Goal: Transaction & Acquisition: Purchase product/service

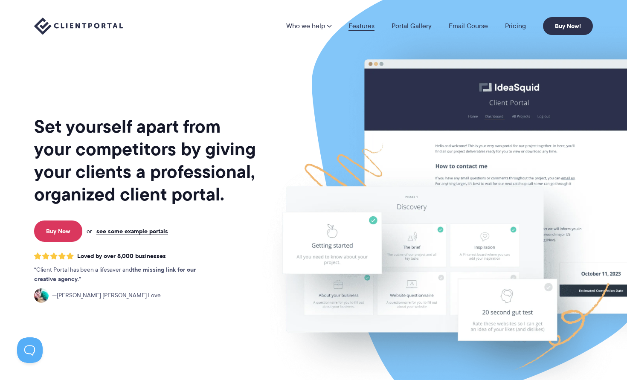
click at [365, 26] on link "Features" at bounding box center [361, 26] width 26 height 7
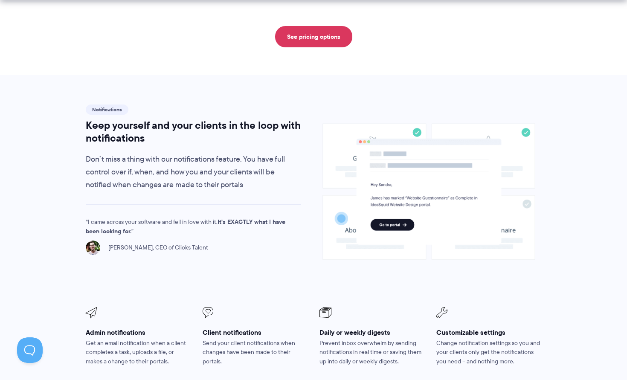
scroll to position [662, 0]
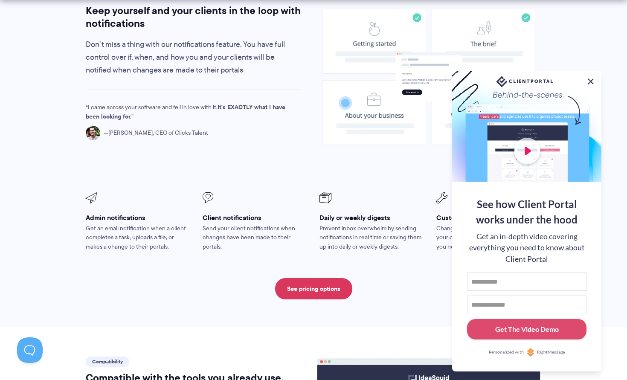
click at [590, 78] on button at bounding box center [590, 81] width 10 height 10
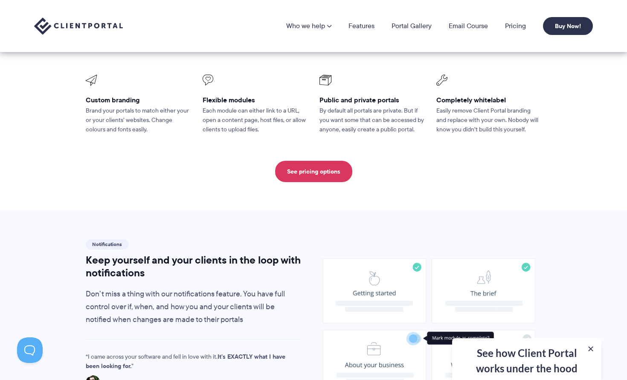
scroll to position [0, 0]
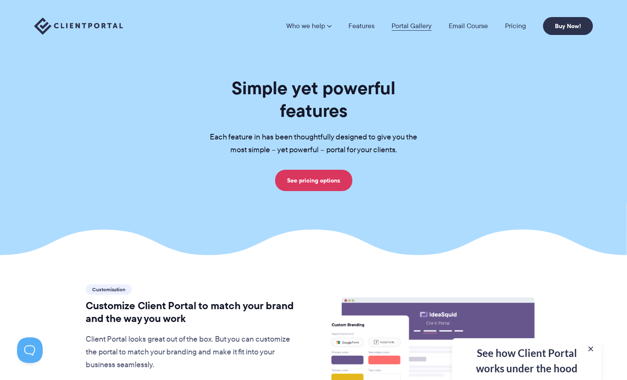
click at [405, 24] on link "Portal Gallery" at bounding box center [411, 26] width 40 height 7
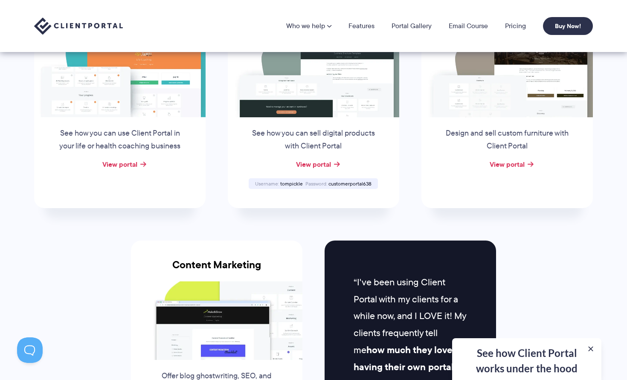
scroll to position [563, 0]
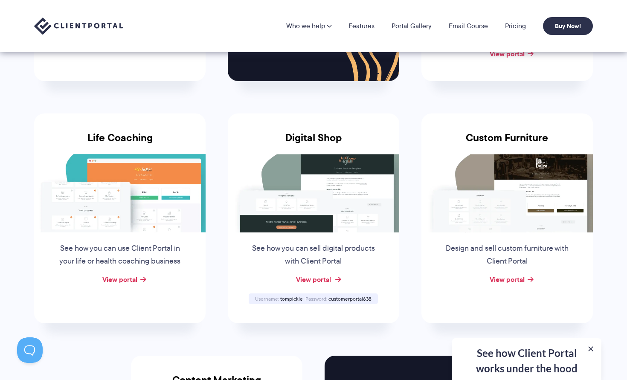
click at [322, 281] on link "View portal" at bounding box center [313, 279] width 35 height 10
click at [343, 298] on span "customerportal638" at bounding box center [349, 298] width 43 height 7
copy span "customerportal638"
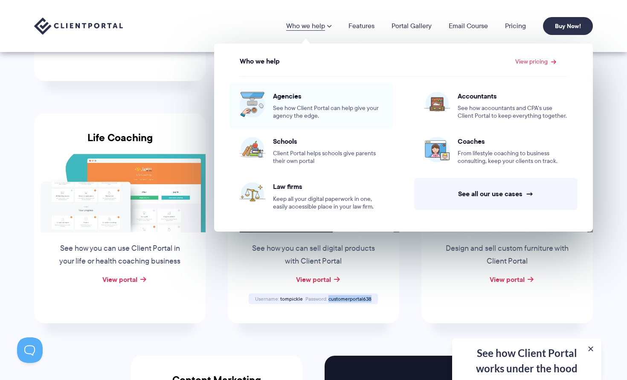
click at [295, 102] on div "Agencies See how Client Portal can help give your agency the edge." at bounding box center [328, 106] width 110 height 28
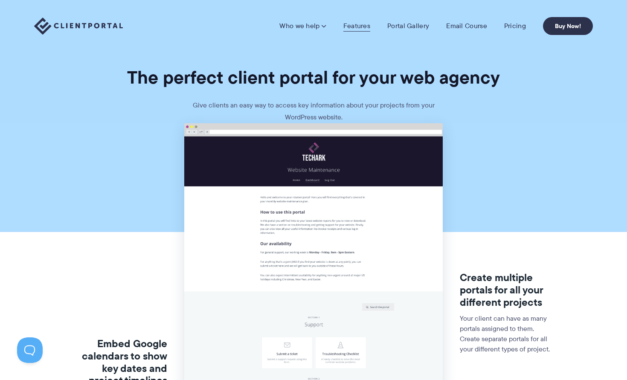
click at [354, 24] on link "Features" at bounding box center [356, 26] width 27 height 9
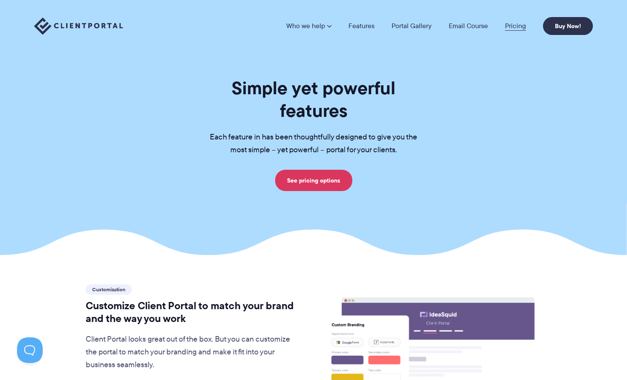
click at [512, 24] on link "Pricing" at bounding box center [515, 26] width 21 height 7
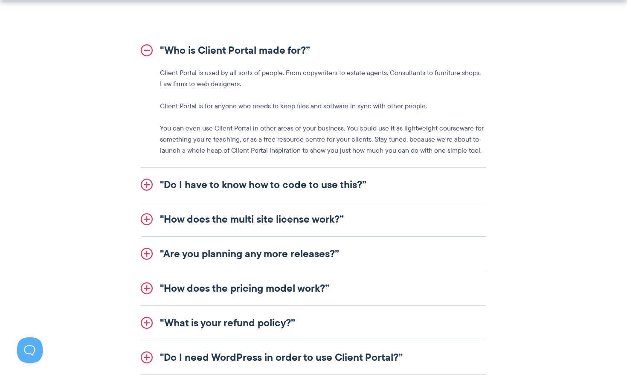
scroll to position [986, 0]
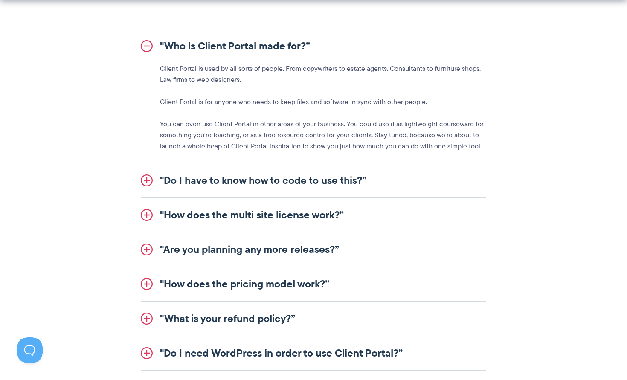
click at [383, 217] on link ""How does the multi site license work?”" at bounding box center [313, 215] width 345 height 34
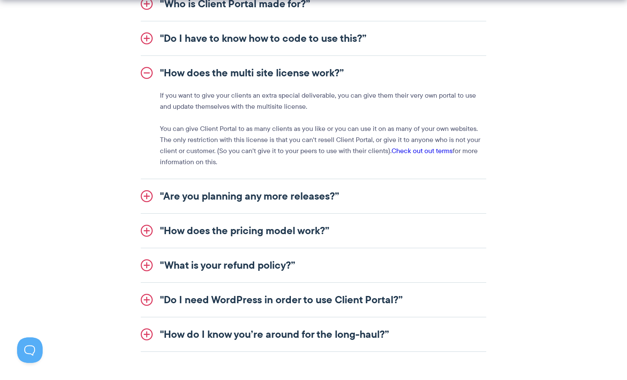
scroll to position [1082, 0]
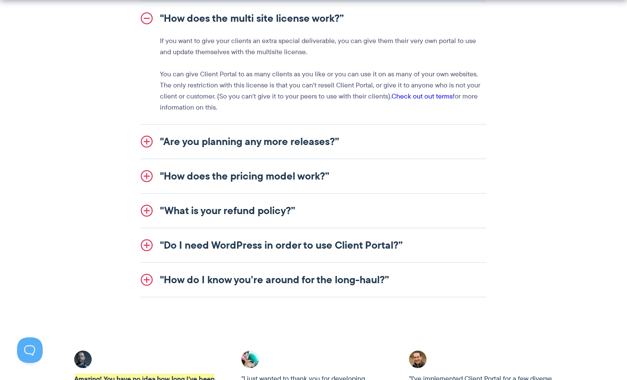
click at [261, 176] on link ""How does the pricing model work?”" at bounding box center [313, 176] width 345 height 34
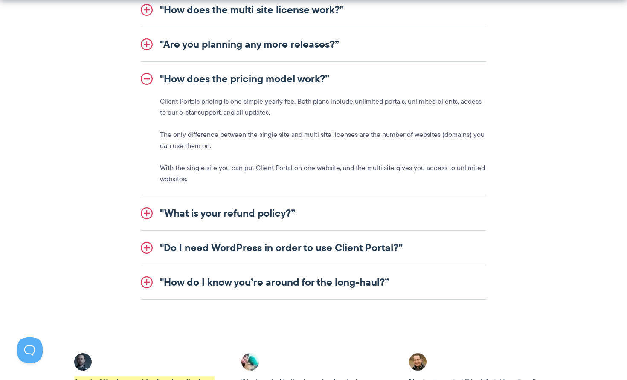
scroll to position [1091, 0]
click at [379, 248] on link ""Do I need WordPress in order to use Client Portal?”" at bounding box center [313, 247] width 345 height 34
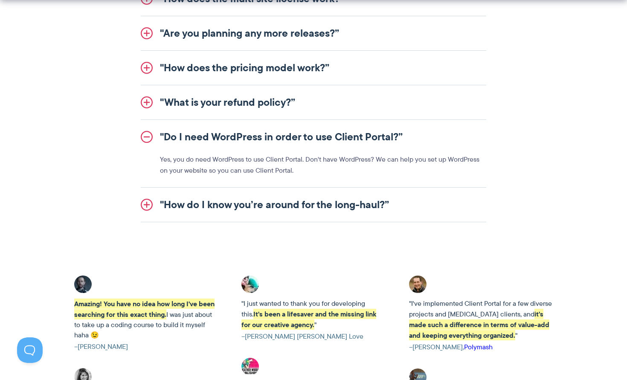
scroll to position [1104, 0]
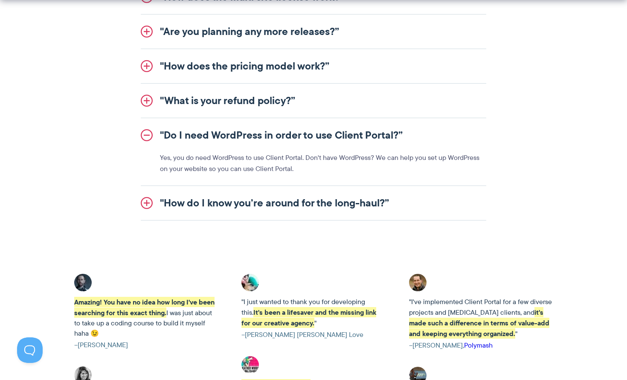
click at [375, 194] on link ""How do I know you’re around for the long-haul?”" at bounding box center [313, 203] width 345 height 34
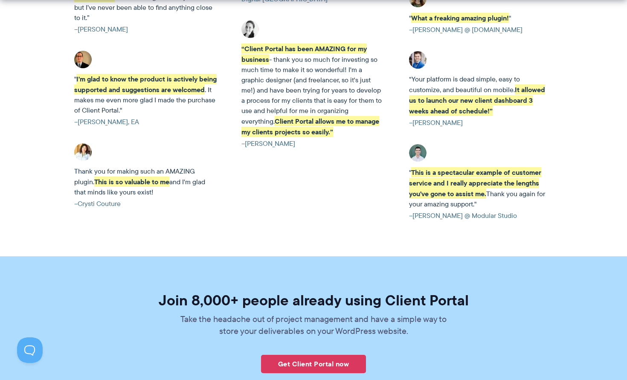
scroll to position [1863, 0]
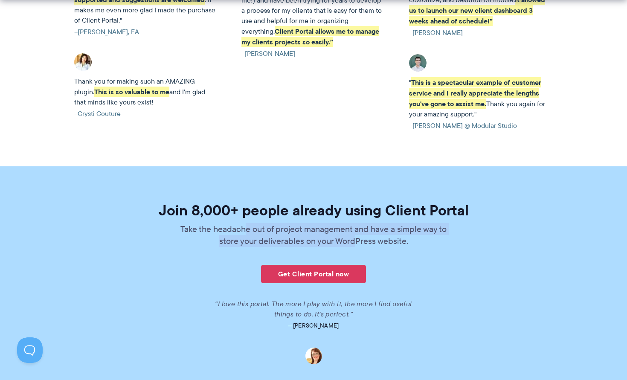
drag, startPoint x: 244, startPoint y: 243, endPoint x: 353, endPoint y: 249, distance: 109.3
click at [353, 247] on p "Take the headache out of project management and have a simple way to store your…" at bounding box center [313, 235] width 277 height 24
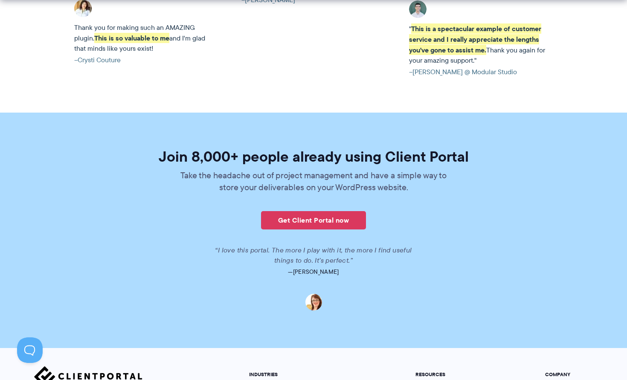
scroll to position [1918, 0]
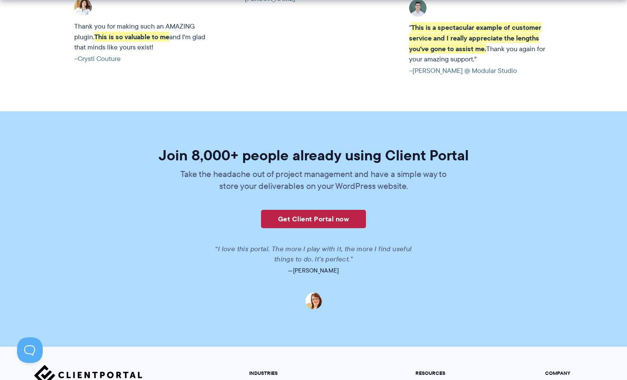
click at [331, 228] on link "Get Client Portal now" at bounding box center [313, 219] width 105 height 18
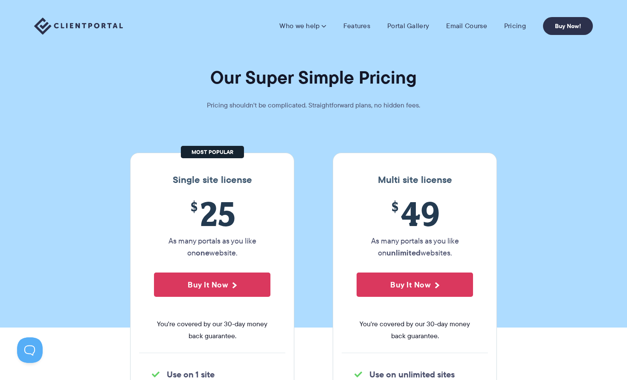
click at [61, 27] on img at bounding box center [78, 25] width 89 height 17
